Goal: Information Seeking & Learning: Find specific fact

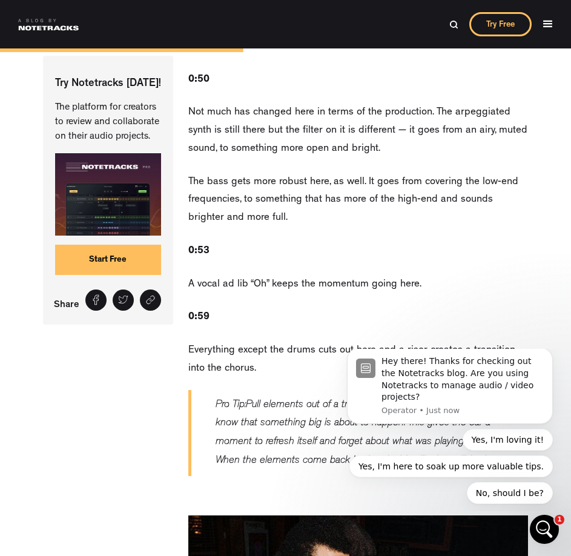
scroll to position [3210, 0]
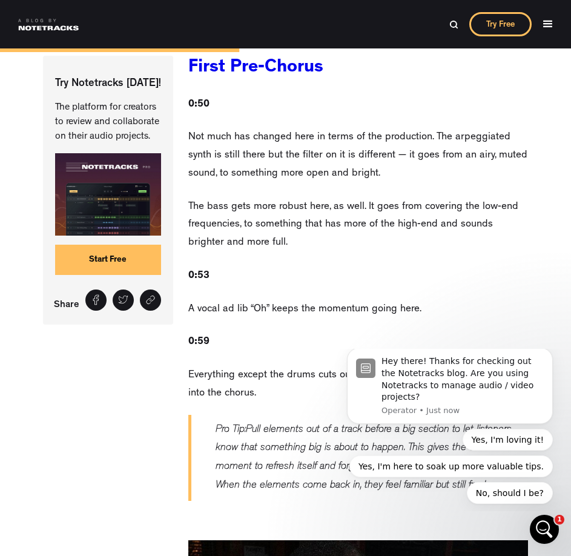
click at [453, 23] on div at bounding box center [285, 0] width 571 height 48
drag, startPoint x: 452, startPoint y: 23, endPoint x: 445, endPoint y: 27, distance: 8.9
click at [451, 24] on div at bounding box center [285, 0] width 571 height 48
click at [455, 25] on img at bounding box center [453, 24] width 9 height 9
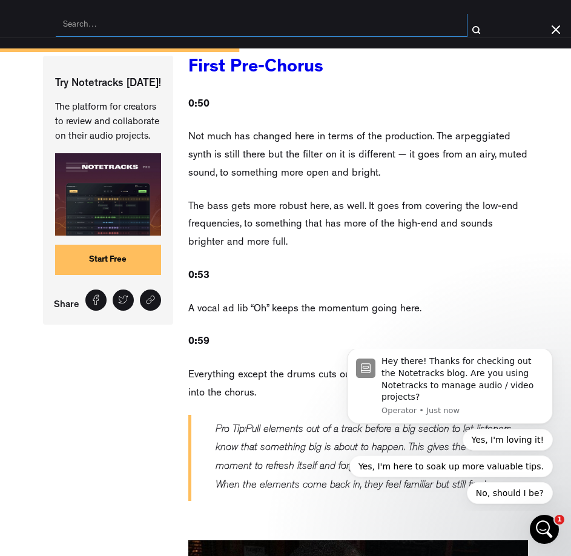
click at [409, 22] on input "search" at bounding box center [262, 25] width 412 height 23
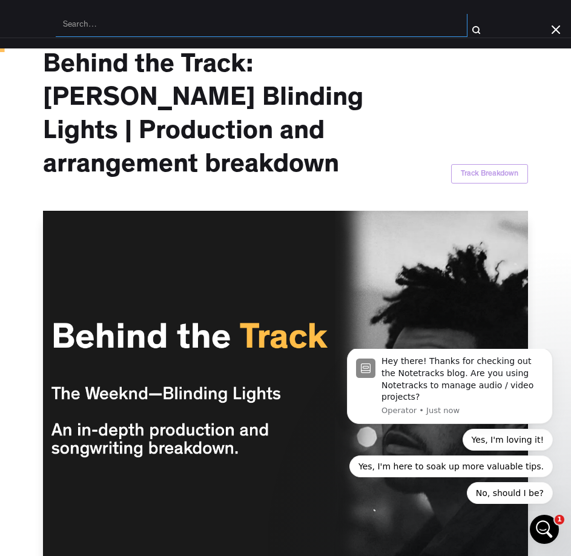
scroll to position [0, 0]
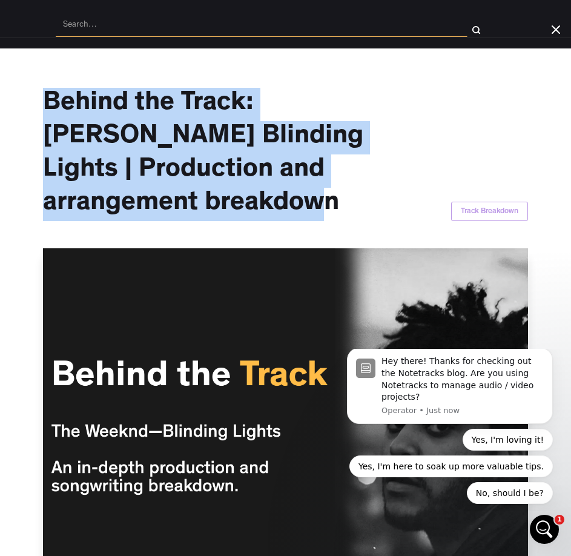
drag, startPoint x: 351, startPoint y: 199, endPoint x: 39, endPoint y: 87, distance: 331.4
click at [43, 88] on h1 "Behind the Track: [PERSON_NAME] Blinding Lights | Production and arrangement br…" at bounding box center [209, 154] width 333 height 133
copy h1 "Behind the Track: [PERSON_NAME] Blinding Lights | Production and arrangement br…"
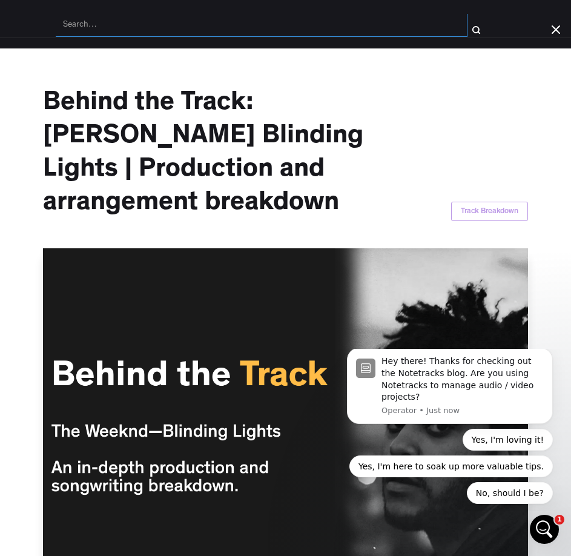
click at [122, 19] on input "search" at bounding box center [262, 25] width 412 height 23
paste input "Behind the Track: [PERSON_NAME] Blinding Lights | Production and arrangement br…"
click at [132, 24] on input "Behind the Track: [PERSON_NAME] Blinding Lights | Production and arrangement br…" at bounding box center [262, 25] width 412 height 23
click at [129, 25] on input "Behind the Track: [PERSON_NAME] Blinding Lights | Production and arrangement br…" at bounding box center [262, 25] width 412 height 23
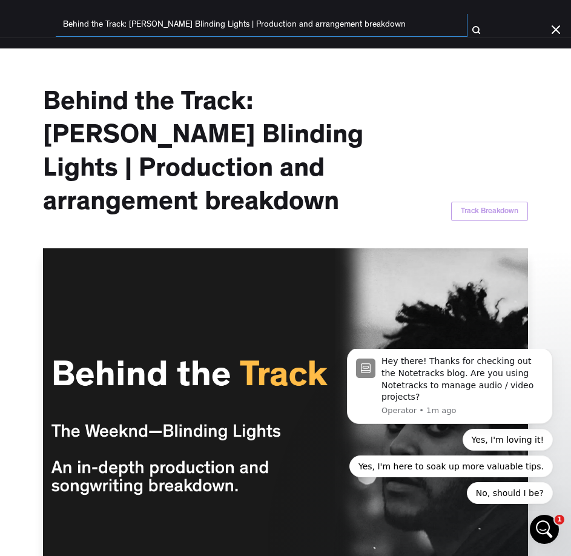
drag, startPoint x: 129, startPoint y: 25, endPoint x: 151, endPoint y: 22, distance: 22.6
click at [151, 22] on input "Behind the Track: [PERSON_NAME] Blinding Lights | Production and arrangement br…" at bounding box center [262, 25] width 412 height 23
click at [164, 22] on input "Behind the Track: [PERSON_NAME] Blinding Lights | Production and arrangement br…" at bounding box center [262, 25] width 412 height 23
drag, startPoint x: 136, startPoint y: 27, endPoint x: 233, endPoint y: 28, distance: 96.9
click at [233, 28] on input "Behind the Track: [PERSON_NAME] Blinding Lights | Production and arrangement br…" at bounding box center [262, 25] width 412 height 23
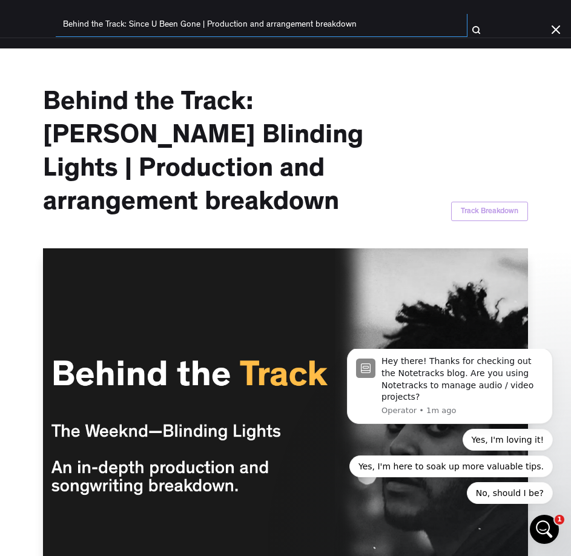
type input "Behind the Track: Since U Been Gone | Production and arrangement breakdown"
click at [468, 14] on input "submit" at bounding box center [477, 25] width 18 height 23
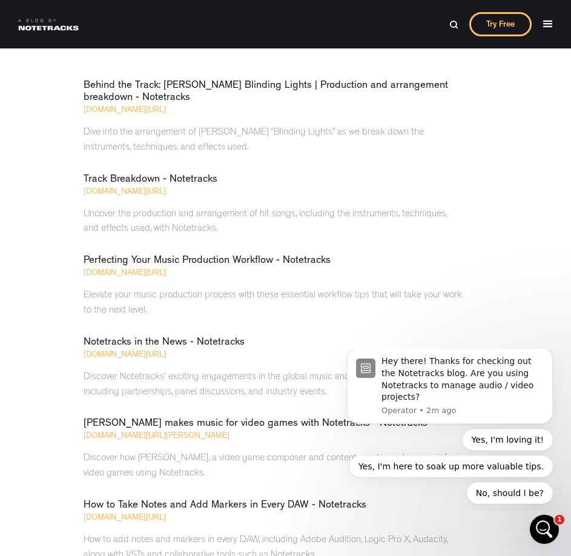
click at [443, 25] on div "Try Free" at bounding box center [504, 24] width 133 height 36
click at [450, 23] on div "Behind the Track: Since U Been Gone | Production and arrangement breakdown" at bounding box center [285, 0] width 571 height 48
click at [453, 18] on div "Behind the Track: Since U Been Gone | Production and arrangement breakdown" at bounding box center [285, 0] width 571 height 48
click at [452, 26] on img at bounding box center [453, 24] width 9 height 9
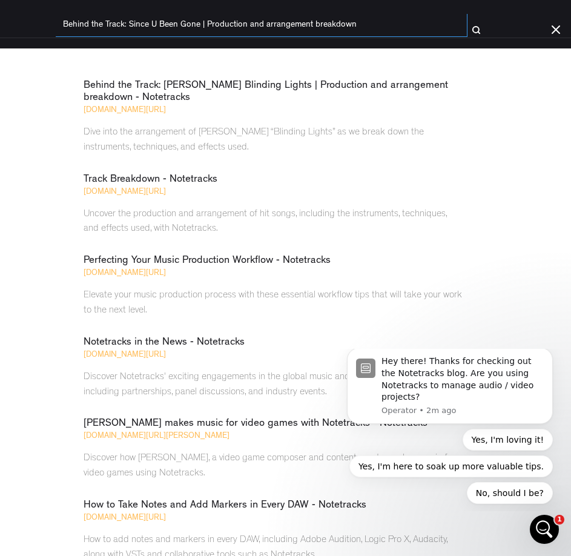
drag, startPoint x: 403, startPoint y: 17, endPoint x: -16, endPoint y: 5, distance: 419.2
click at [0, 5] on html "Podcasting Editing Music Production Product Updates Track Breakdown Notetracks …" at bounding box center [285, 278] width 571 height 556
type input "Since U been Gone"
click at [468, 14] on input "submit" at bounding box center [477, 25] width 18 height 23
